Goal: Check status: Check status

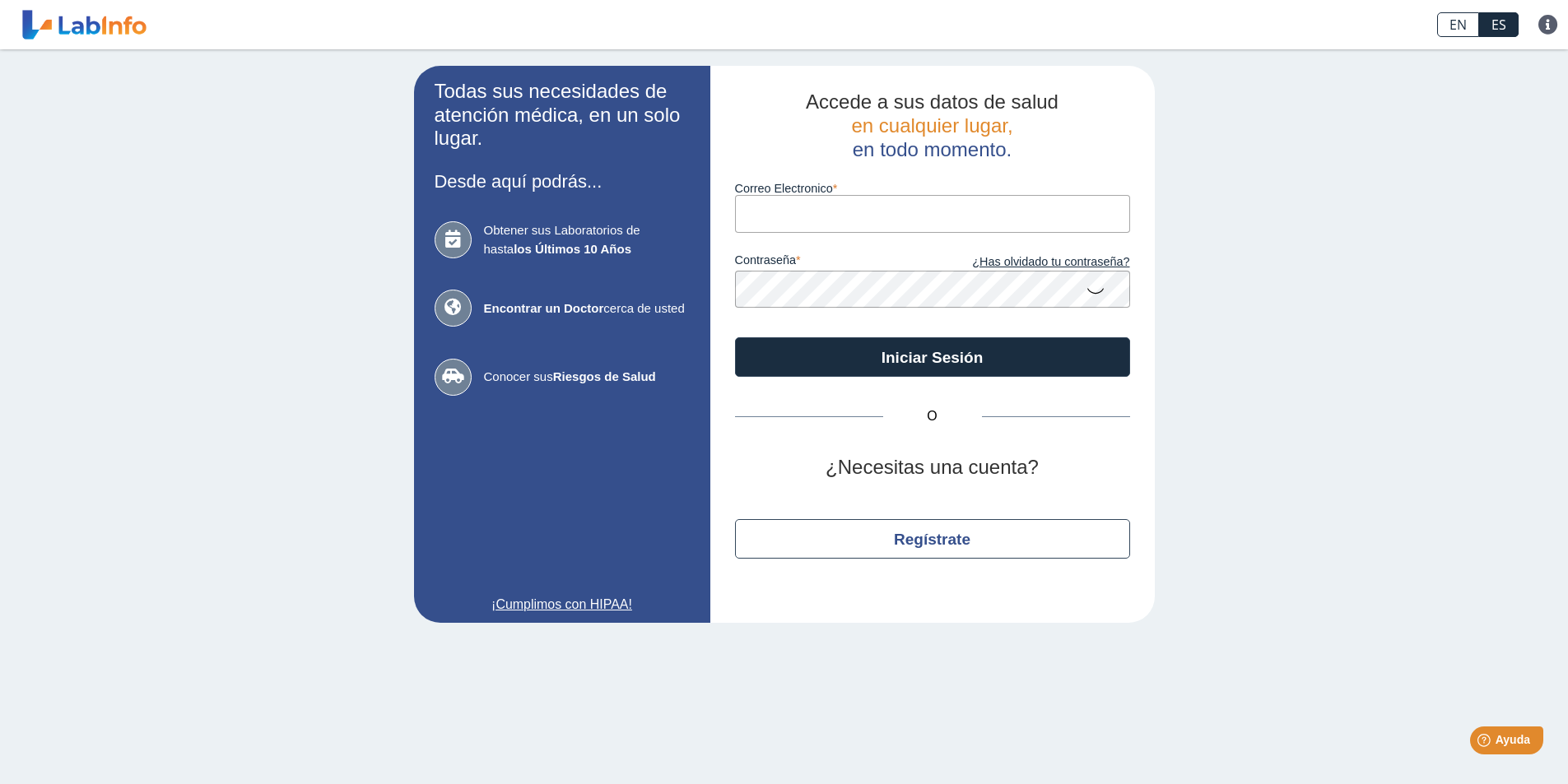
click at [945, 229] on input "Correo Electronico" at bounding box center [932, 213] width 395 height 37
type input "[EMAIL_ADDRESS][DOMAIN_NAME]"
click at [735, 337] on button "Iniciar Sesión" at bounding box center [932, 357] width 395 height 40
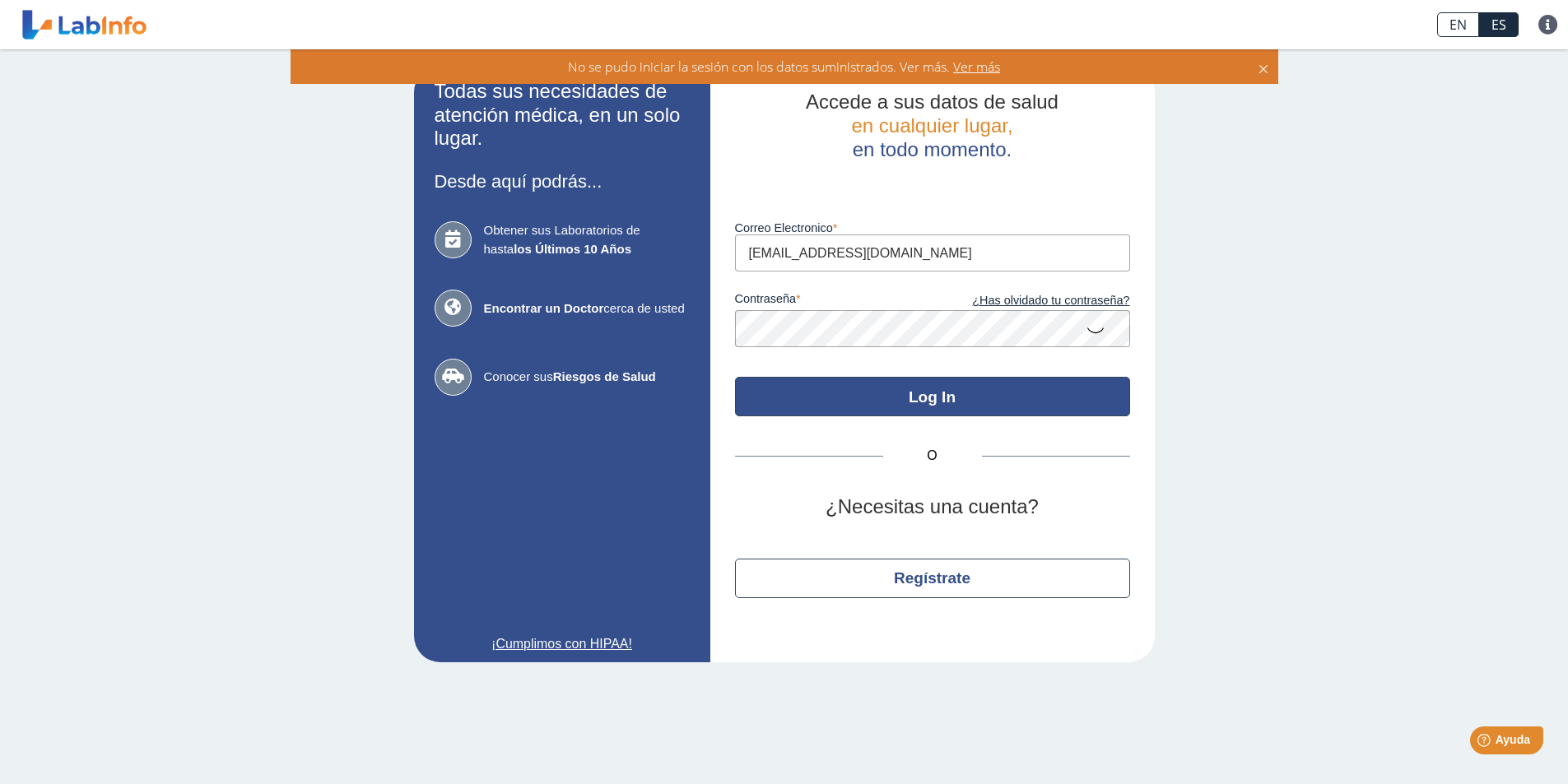
click at [918, 391] on button "Log In" at bounding box center [932, 397] width 395 height 40
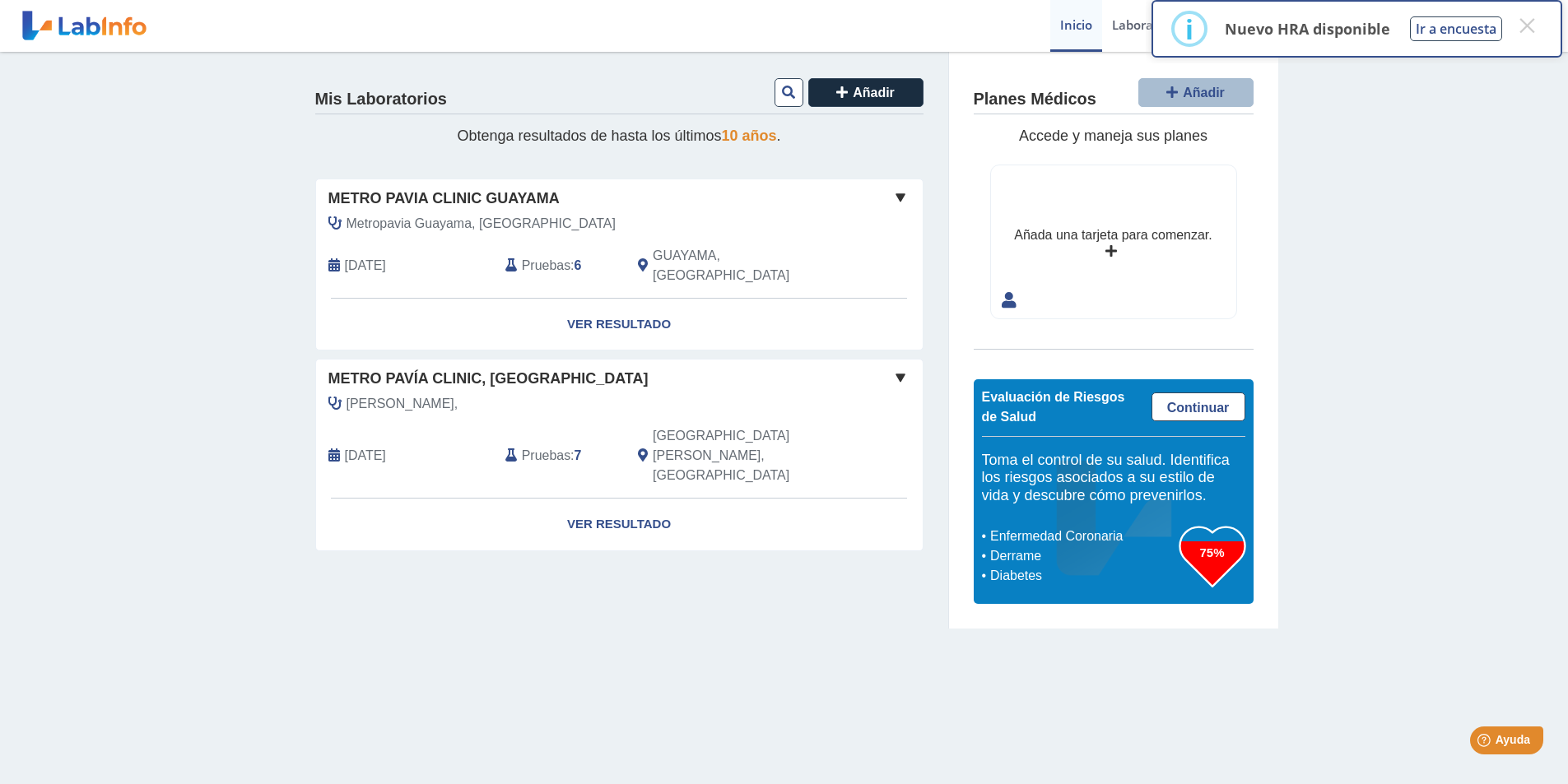
click at [877, 189] on div "Metro Pavia Clinic Guayama" at bounding box center [619, 198] width 607 height 22
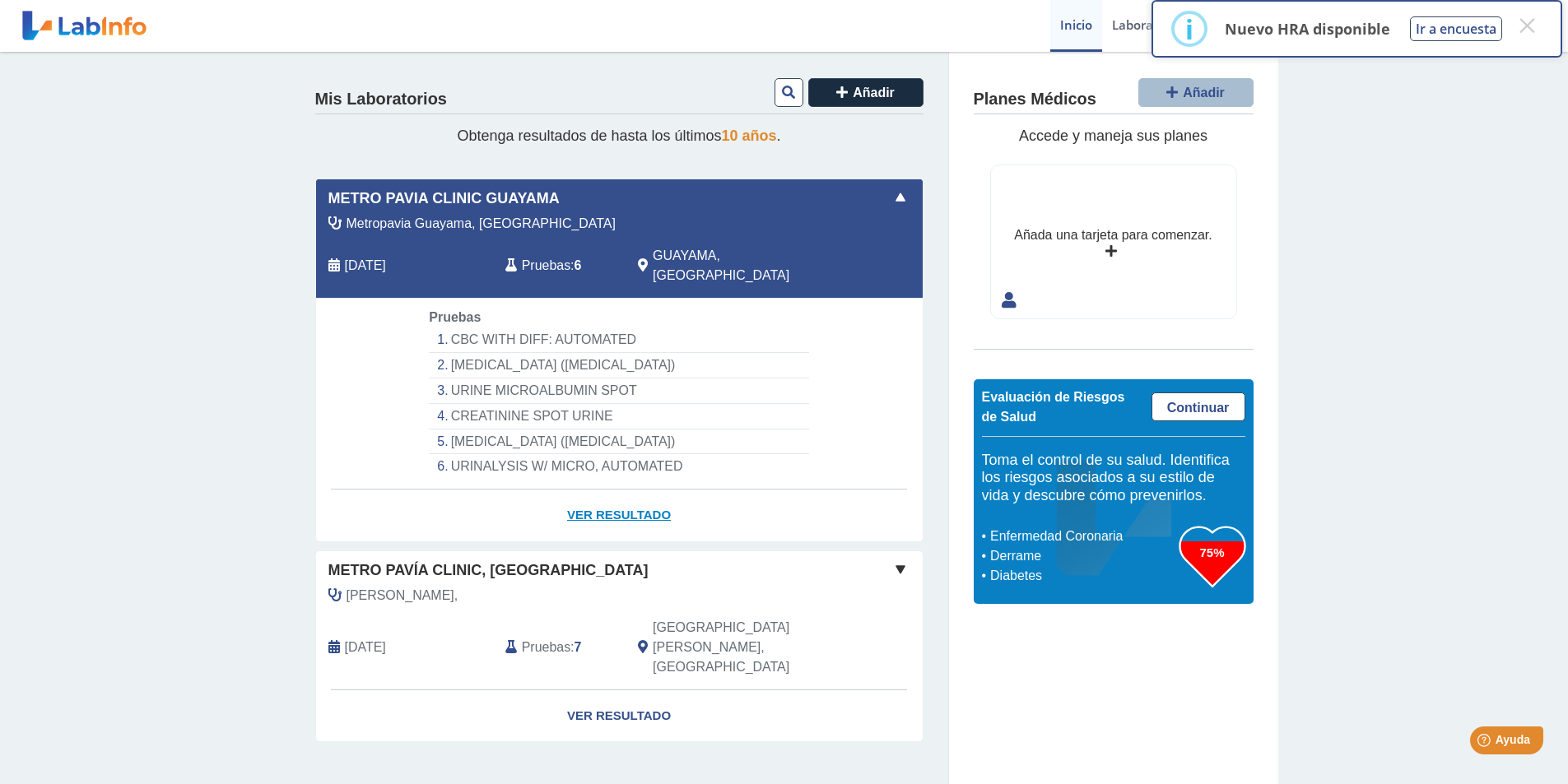
click at [645, 494] on link "Ver Resultado" at bounding box center [619, 515] width 607 height 52
click at [1534, 21] on button "×" at bounding box center [1527, 25] width 29 height 29
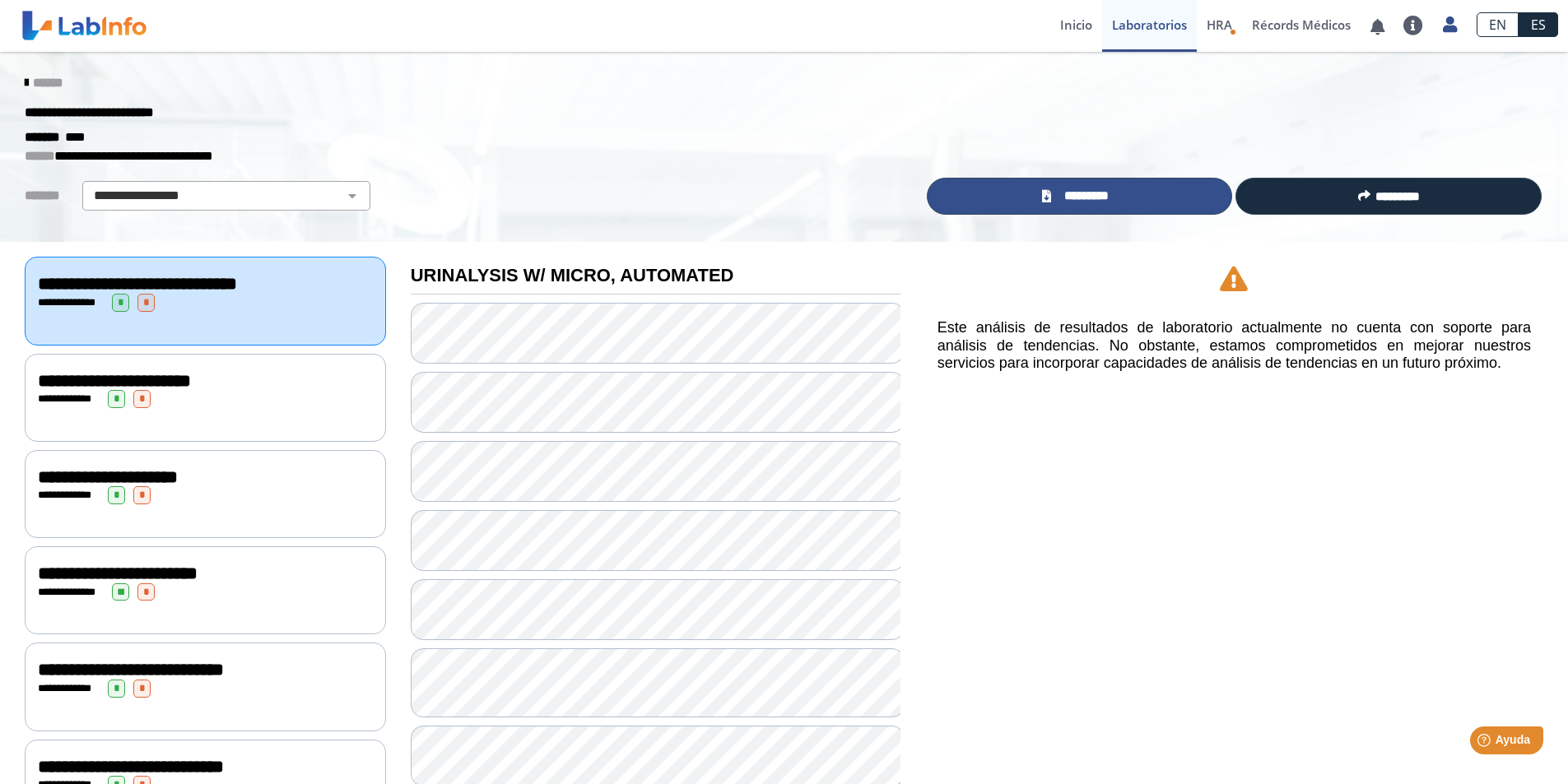
click at [1074, 186] on link "*********" at bounding box center [1080, 196] width 306 height 37
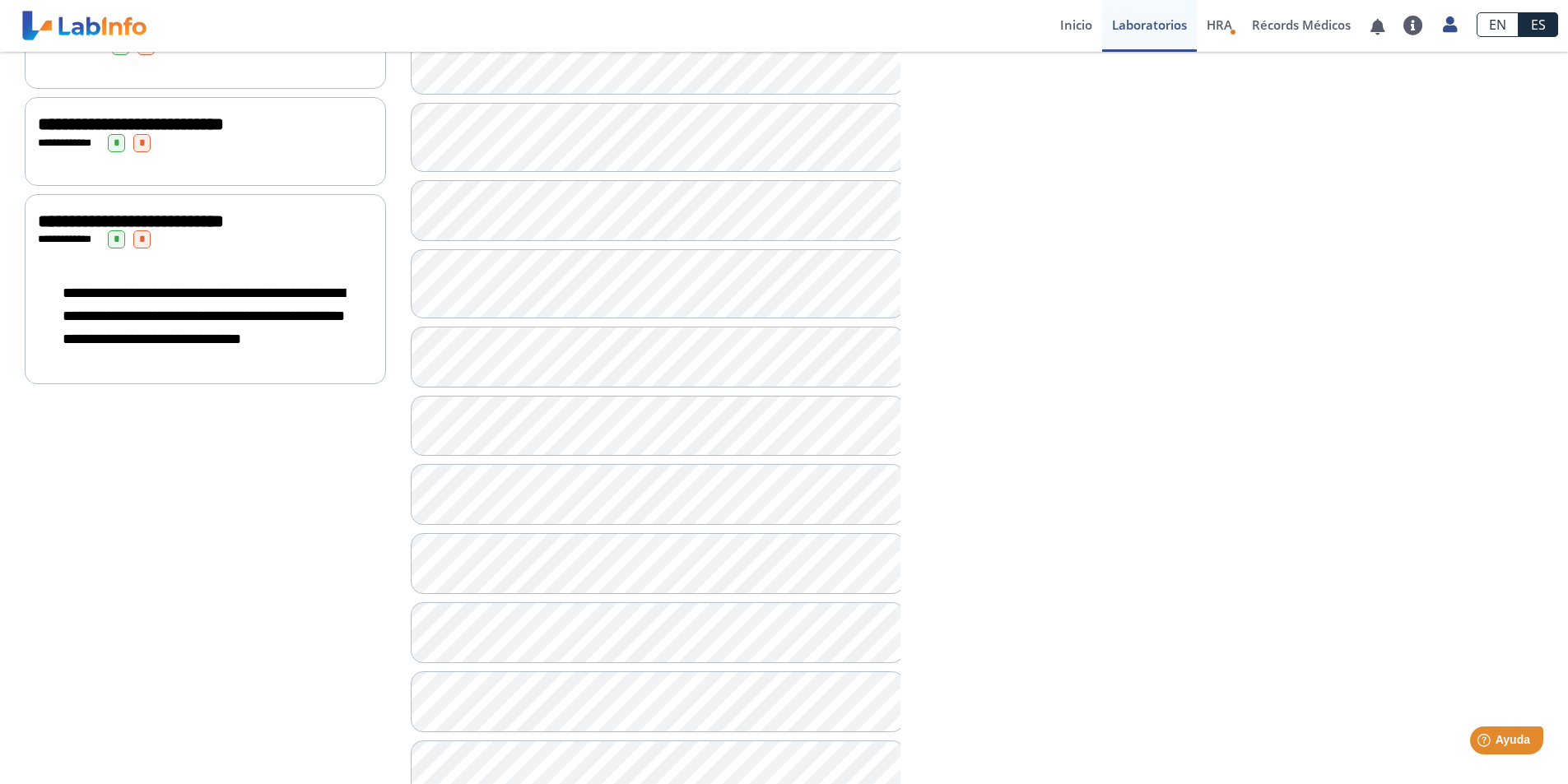
scroll to position [740, 0]
